Goal: Task Accomplishment & Management: Complete application form

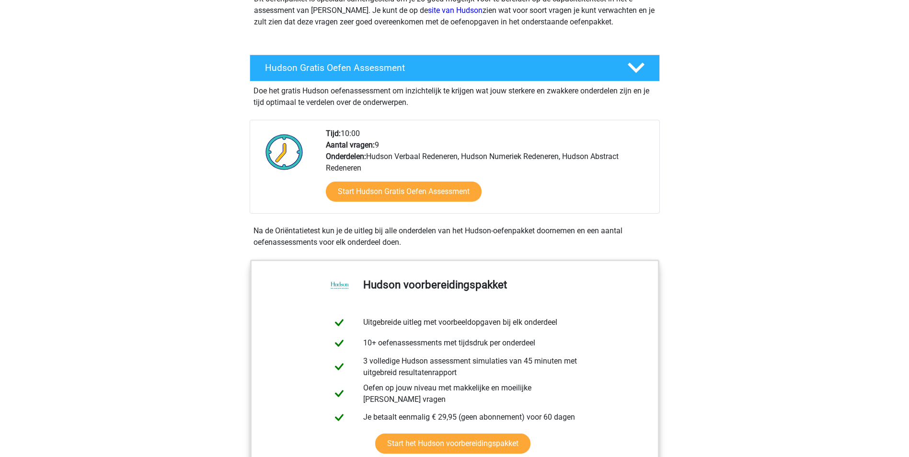
scroll to position [96, 0]
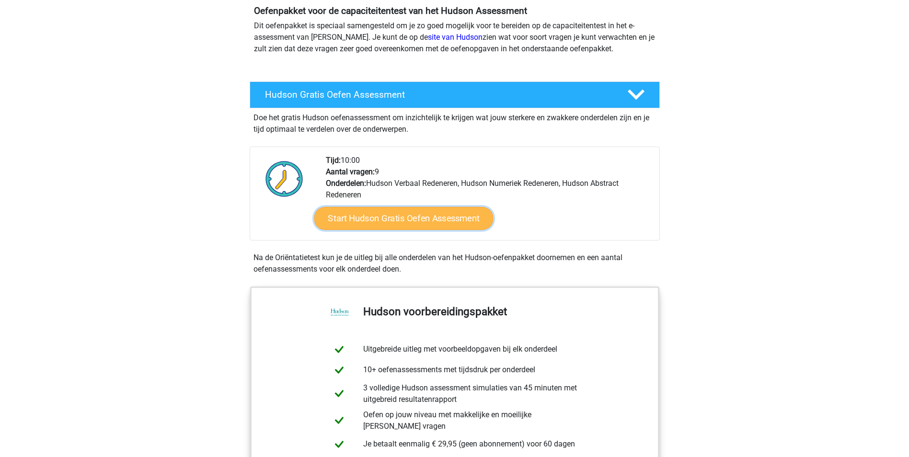
click at [434, 216] on link "Start Hudson Gratis Oefen Assessment" at bounding box center [403, 218] width 179 height 23
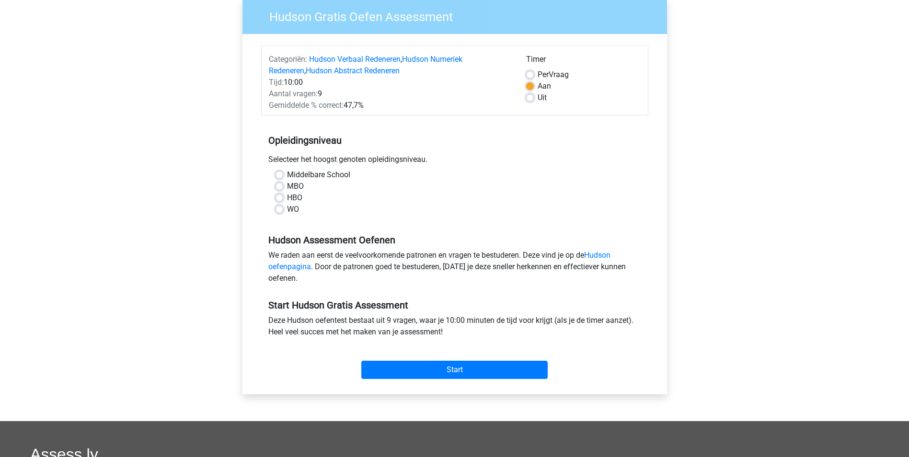
scroll to position [96, 0]
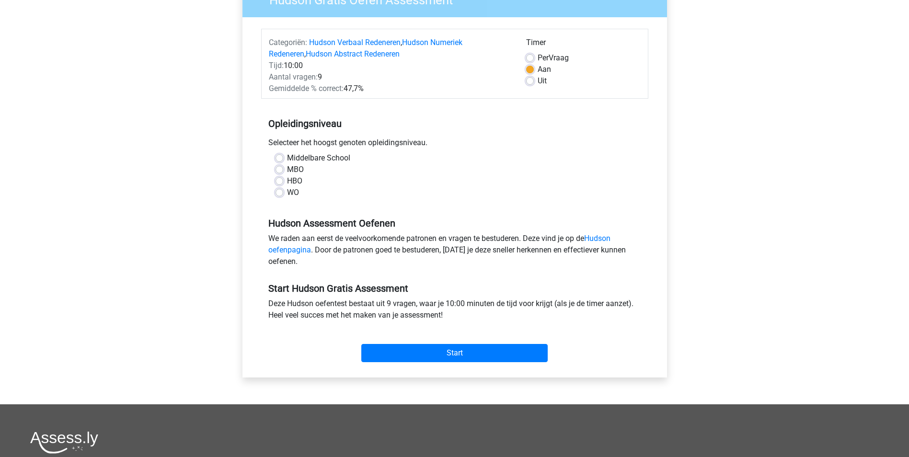
click at [287, 159] on label "Middelbare School" at bounding box center [318, 158] width 63 height 12
click at [278, 159] on input "Middelbare School" at bounding box center [280, 157] width 8 height 10
radio input "true"
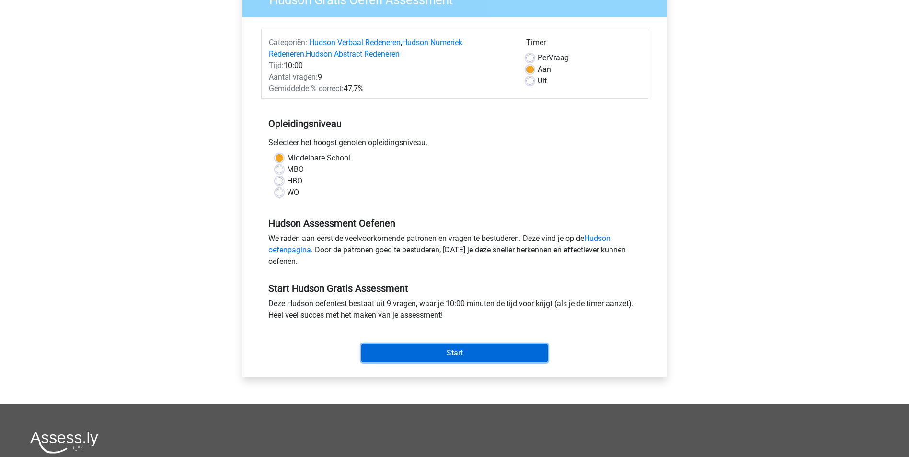
click at [482, 356] on input "Start" at bounding box center [454, 353] width 186 height 18
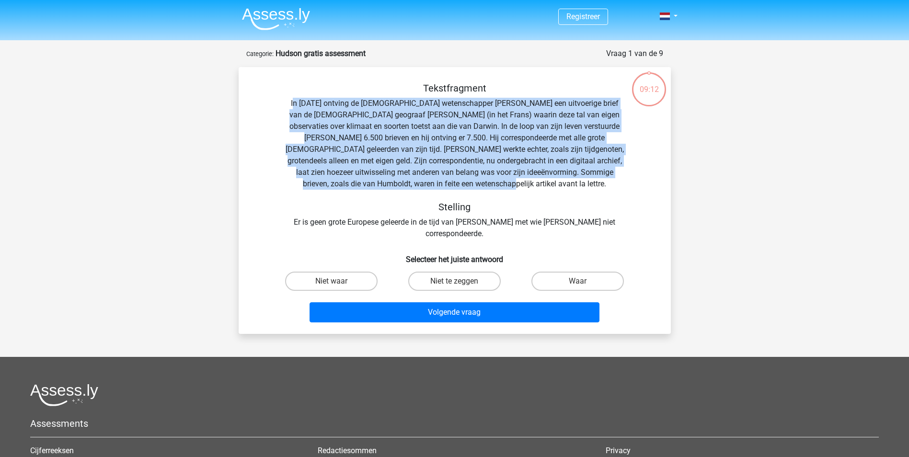
drag, startPoint x: 301, startPoint y: 103, endPoint x: 650, endPoint y: 181, distance: 357.6
click at [650, 181] on div "Tekstfragment In 1839 ontving de Engelse wetenschapper Charles Darwin een uitvo…" at bounding box center [455, 160] width 402 height 157
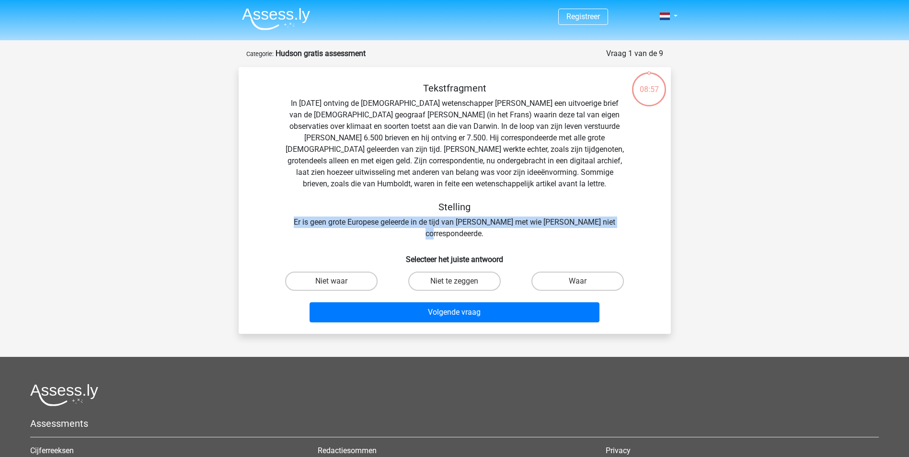
drag, startPoint x: 295, startPoint y: 223, endPoint x: 623, endPoint y: 220, distance: 328.3
click at [623, 220] on div "Tekstfragment In 1839 ontving de Engelse wetenschapper Charles Darwin een uitvo…" at bounding box center [455, 160] width 402 height 157
click at [438, 272] on label "Niet te zeggen" at bounding box center [454, 281] width 92 height 19
click at [454, 281] on input "Niet te zeggen" at bounding box center [457, 284] width 6 height 6
radio input "true"
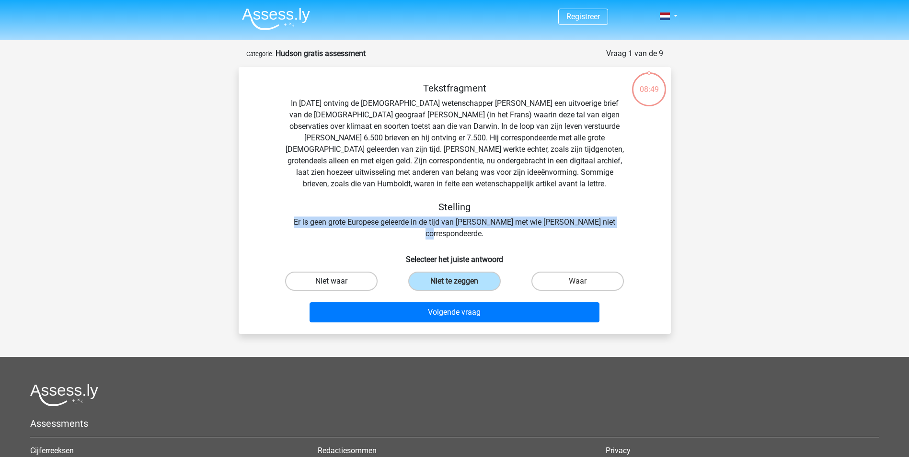
click at [346, 272] on label "Niet waar" at bounding box center [331, 281] width 92 height 19
click at [337, 281] on input "Niet waar" at bounding box center [334, 284] width 6 height 6
radio input "true"
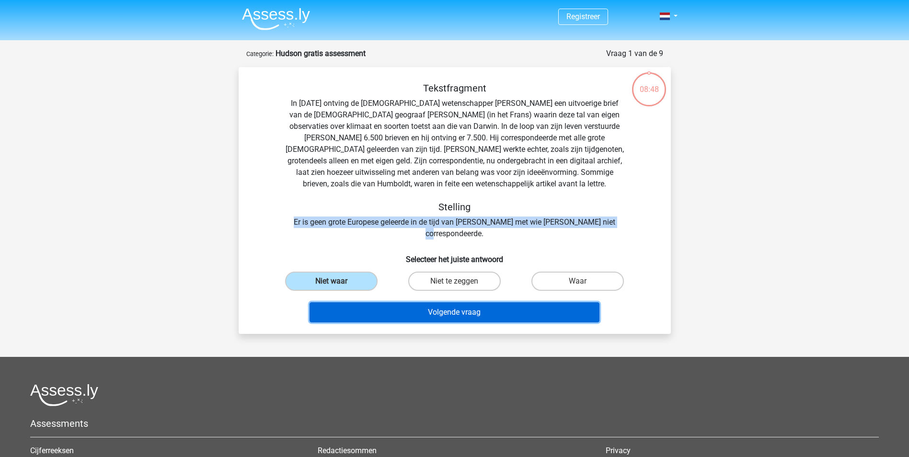
click at [453, 302] on button "Volgende vraag" at bounding box center [455, 312] width 290 height 20
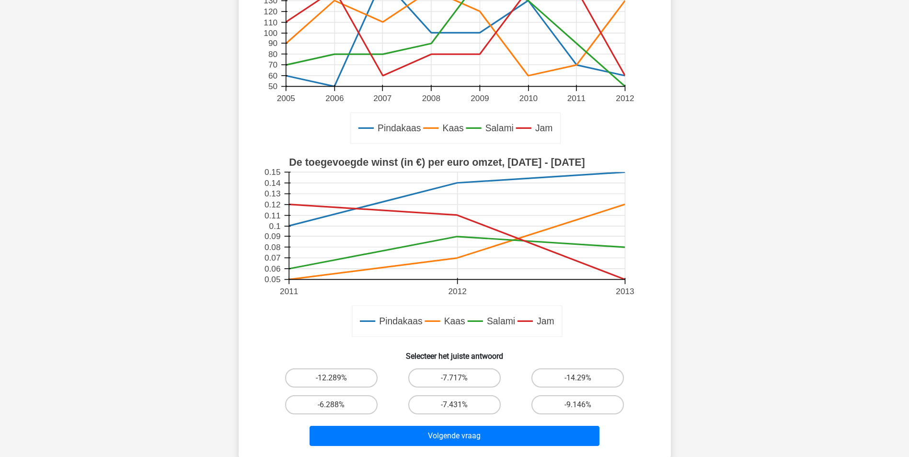
scroll to position [192, 0]
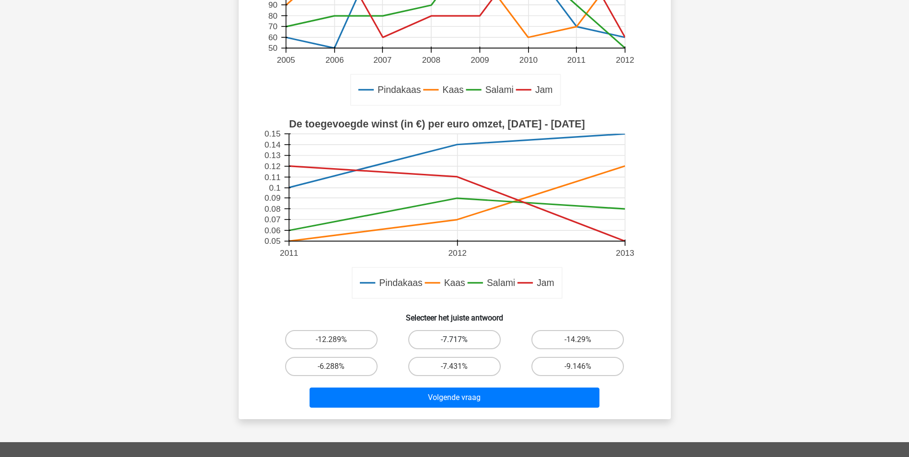
click at [441, 335] on label "-7.717%" at bounding box center [454, 339] width 92 height 19
click at [454, 340] on input "-7.717%" at bounding box center [457, 343] width 6 height 6
radio input "true"
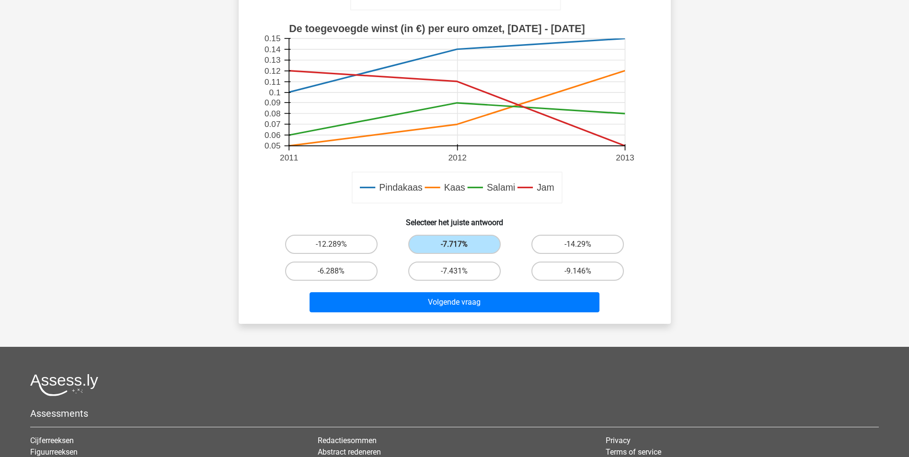
scroll to position [430, 0]
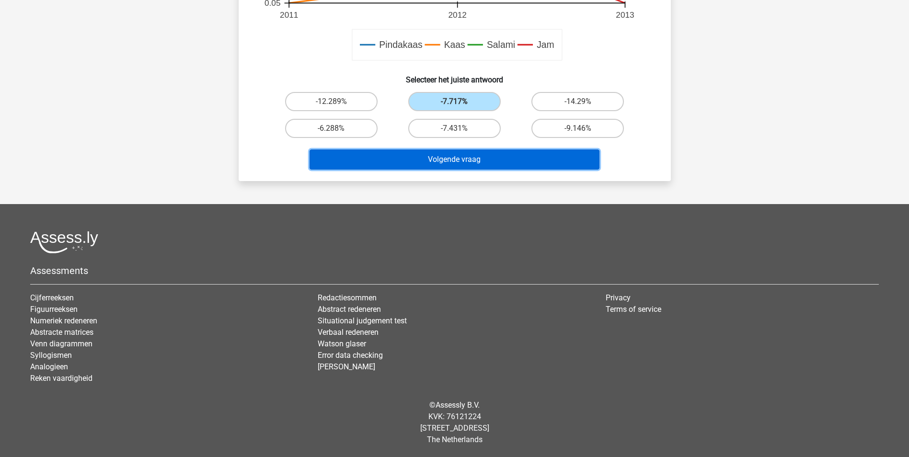
click at [454, 165] on button "Volgende vraag" at bounding box center [455, 160] width 290 height 20
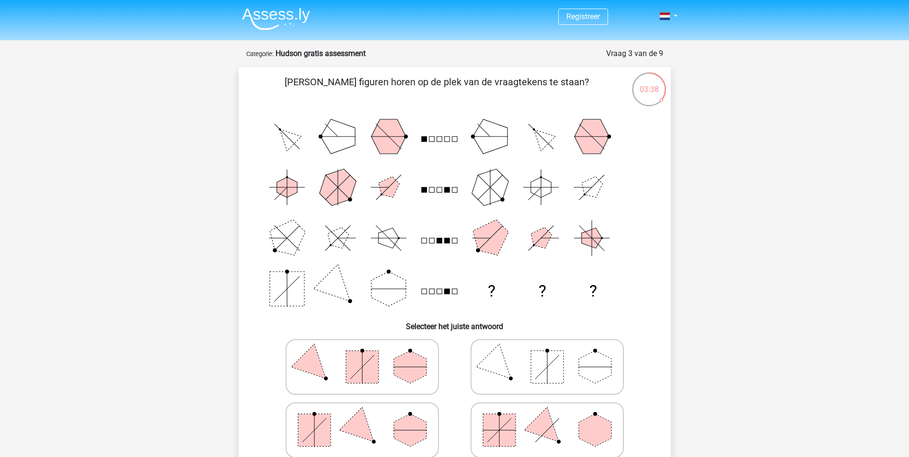
scroll to position [96, 0]
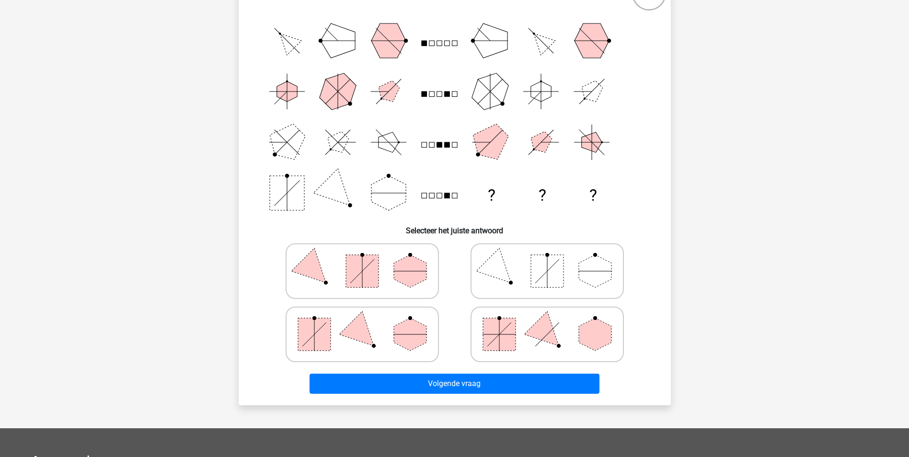
click at [541, 368] on div "Volgende vraag" at bounding box center [455, 382] width 402 height 32
click at [544, 349] on icon at bounding box center [547, 335] width 144 height 48
click at [547, 323] on input "radio" at bounding box center [550, 319] width 6 height 6
radio input "true"
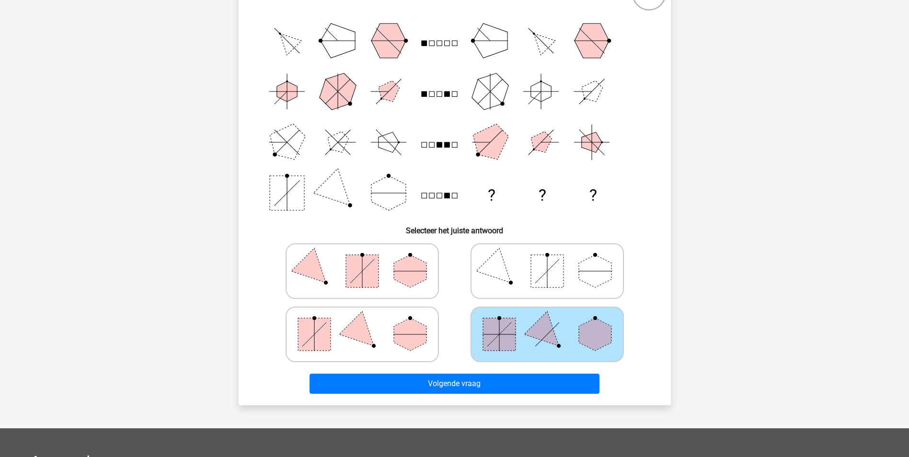
click at [519, 373] on div "Volgende vraag" at bounding box center [455, 382] width 402 height 32
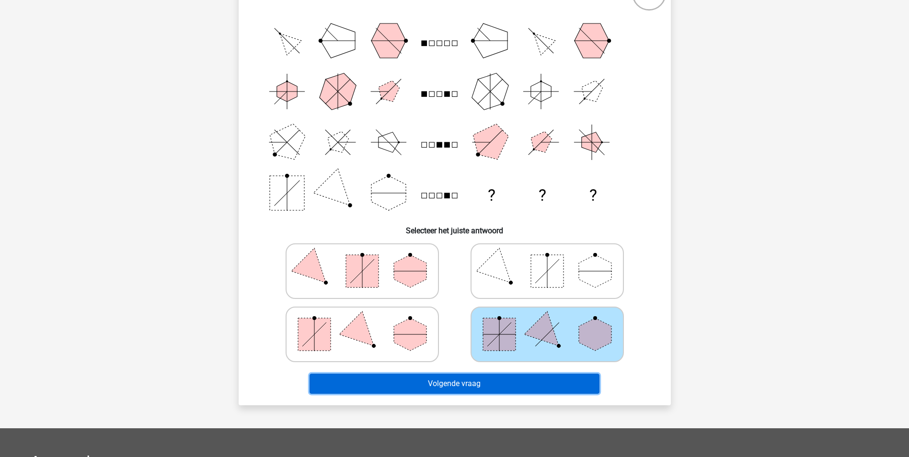
click at [515, 384] on button "Volgende vraag" at bounding box center [455, 384] width 290 height 20
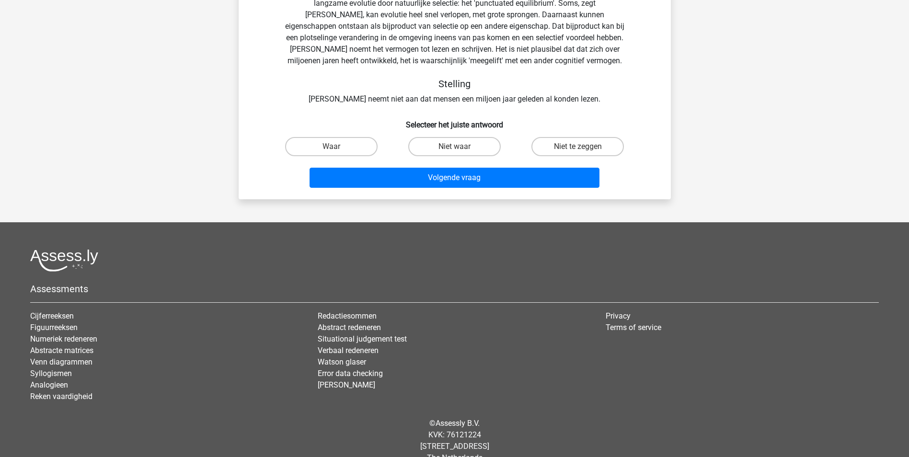
scroll to position [0, 0]
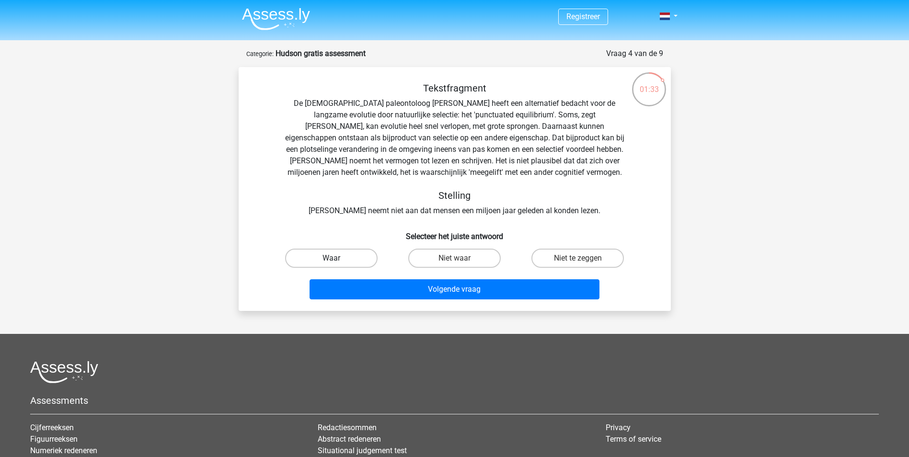
click at [319, 260] on label "Waar" at bounding box center [331, 258] width 92 height 19
click at [331, 260] on input "Waar" at bounding box center [334, 261] width 6 height 6
radio input "true"
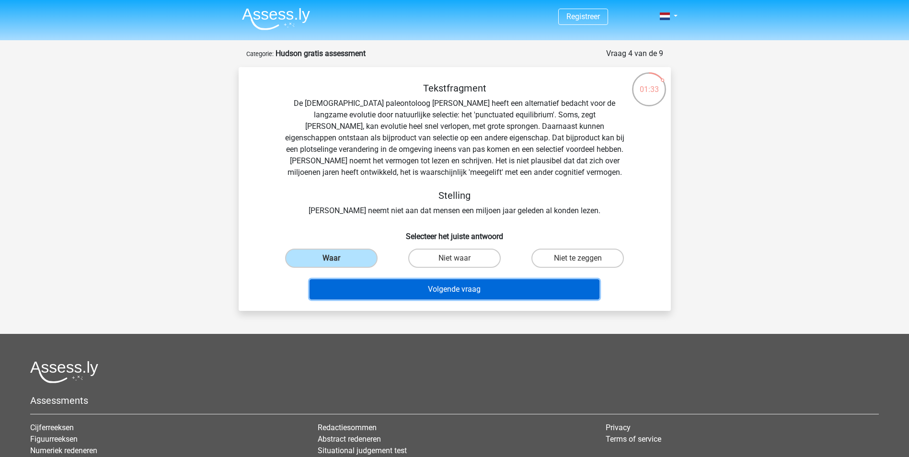
click at [429, 298] on button "Volgende vraag" at bounding box center [455, 289] width 290 height 20
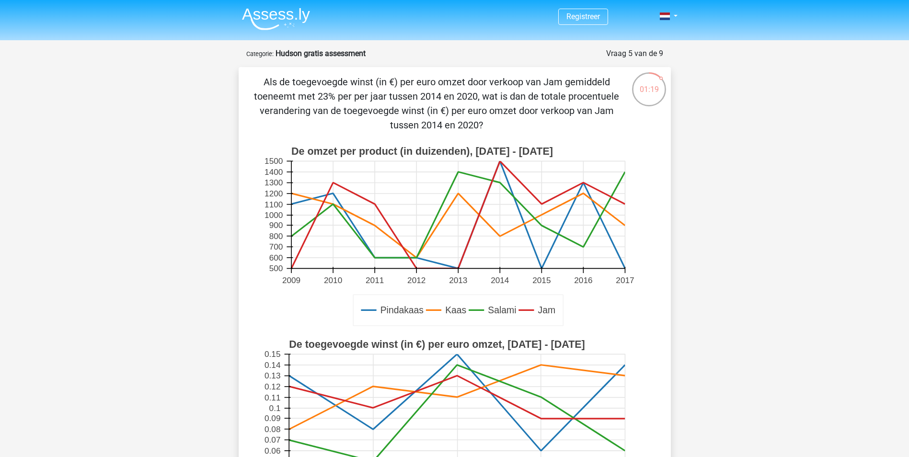
scroll to position [240, 0]
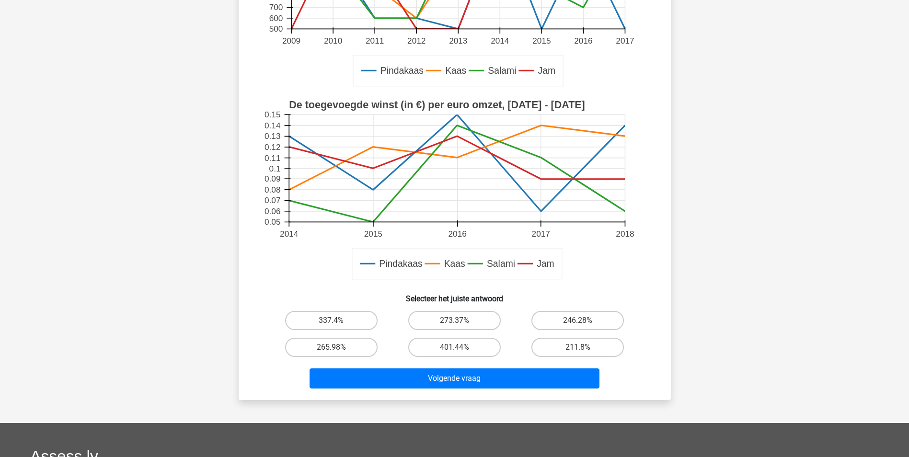
click at [337, 349] on input "265.98%" at bounding box center [334, 350] width 6 height 6
radio input "true"
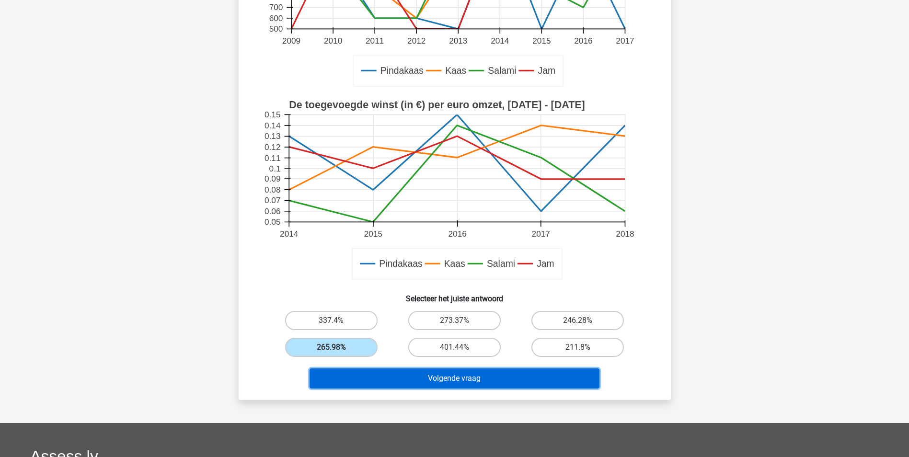
click at [480, 378] on button "Volgende vraag" at bounding box center [455, 379] width 290 height 20
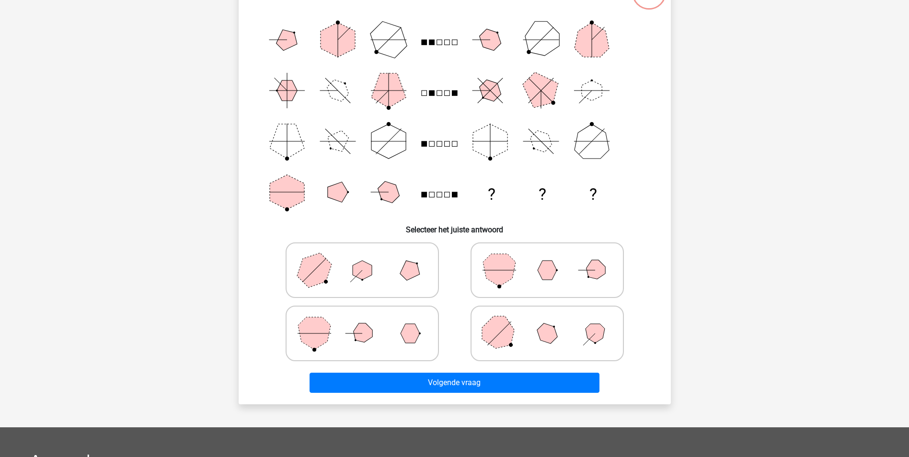
scroll to position [48, 0]
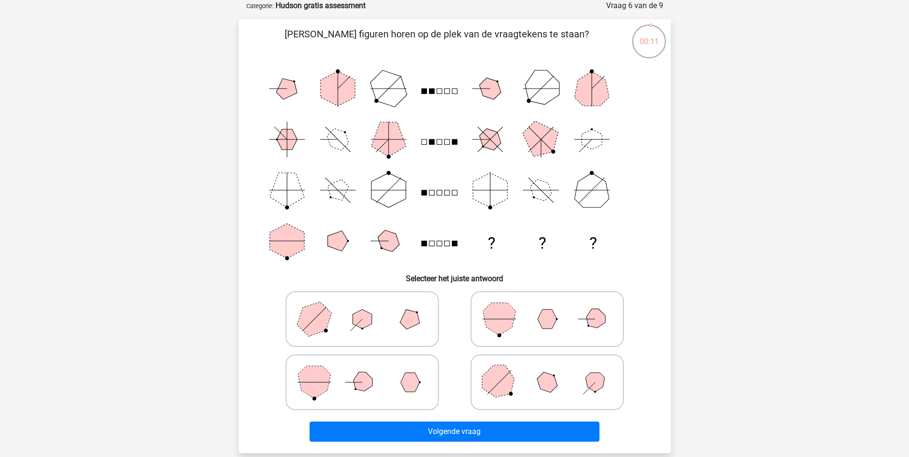
click at [391, 320] on icon at bounding box center [362, 319] width 144 height 48
click at [369, 307] on input "radio" at bounding box center [365, 304] width 6 height 6
radio input "true"
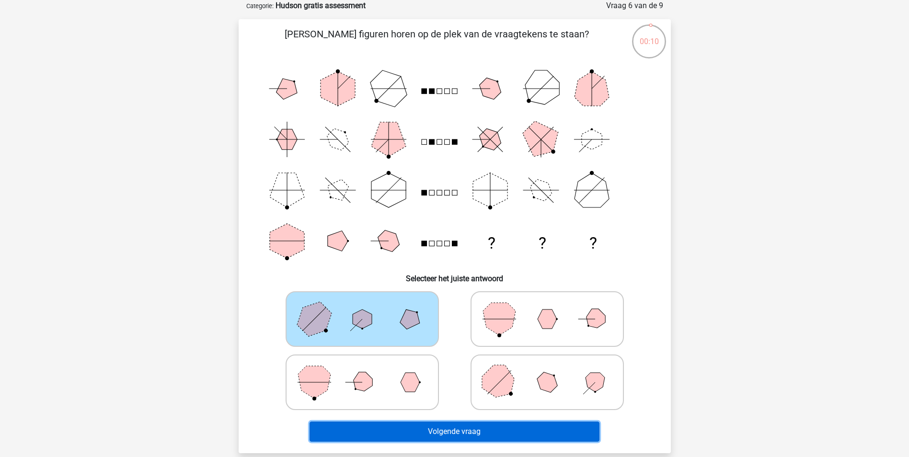
click at [525, 433] on button "Volgende vraag" at bounding box center [455, 432] width 290 height 20
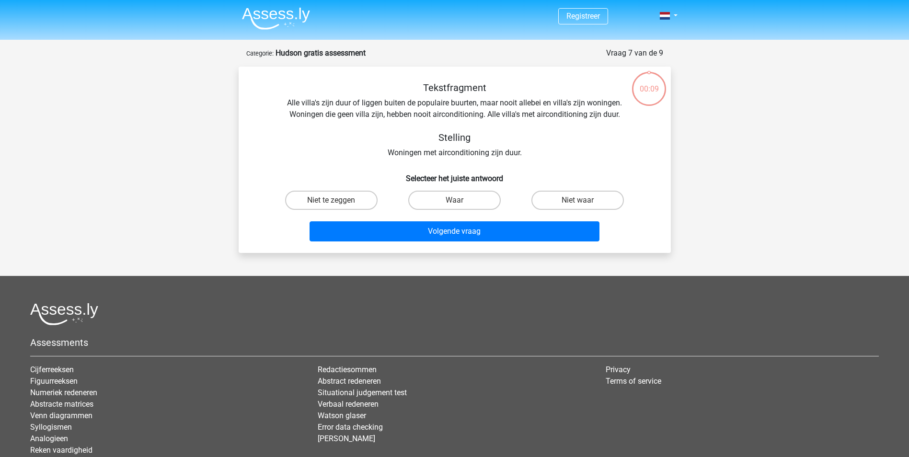
scroll to position [0, 0]
click at [438, 199] on label "Waar" at bounding box center [454, 200] width 92 height 19
click at [454, 201] on input "Waar" at bounding box center [457, 204] width 6 height 6
radio input "true"
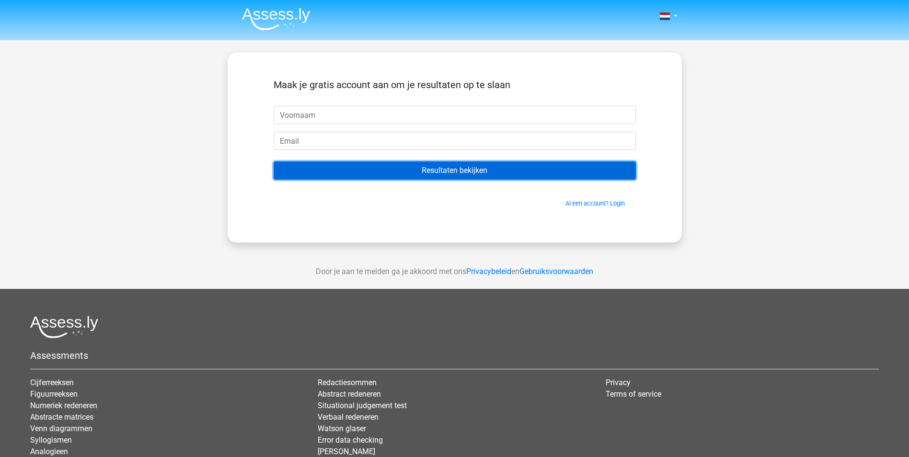
click at [470, 168] on input "Resultaten bekijken" at bounding box center [455, 171] width 362 height 18
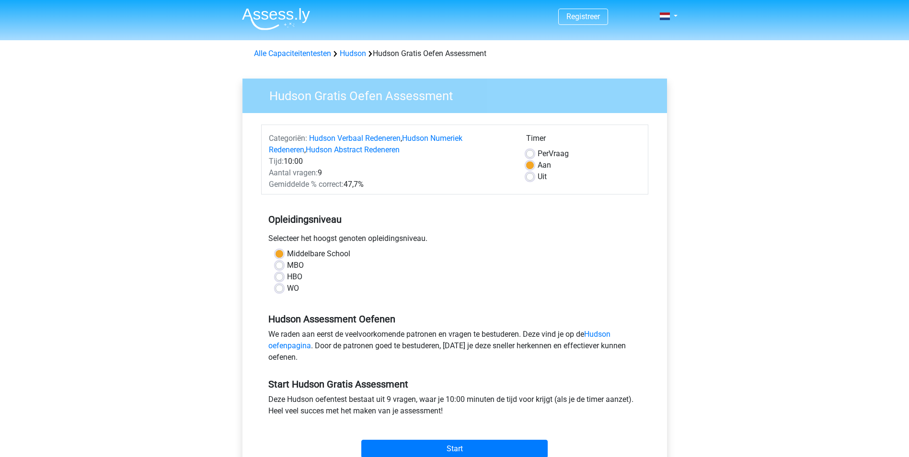
scroll to position [96, 0]
